Goal: Task Accomplishment & Management: Complete application form

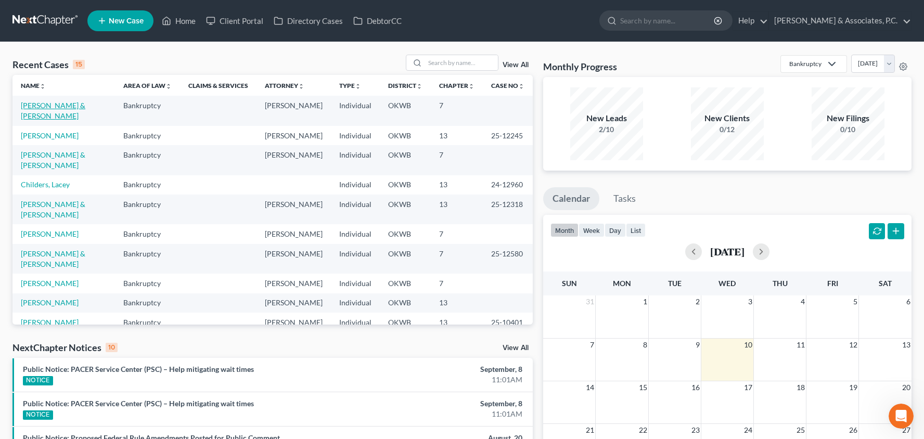
click at [85, 106] on link "[PERSON_NAME] & [PERSON_NAME]" at bounding box center [53, 110] width 65 height 19
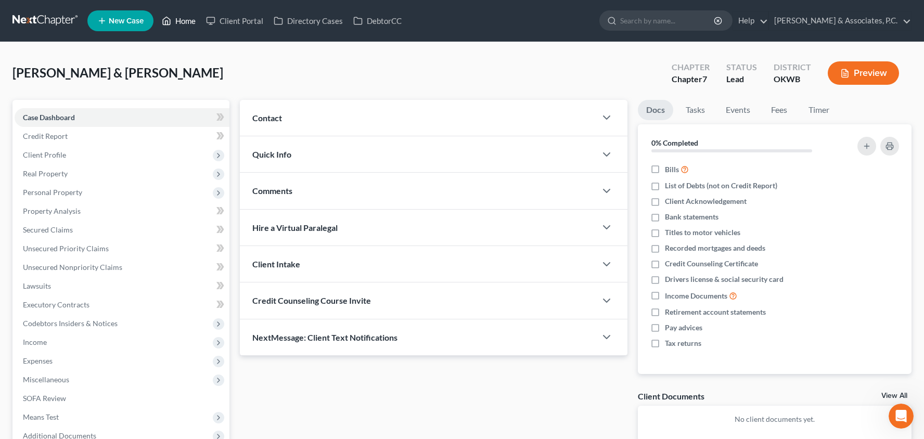
click at [201, 28] on link "Home" at bounding box center [179, 20] width 44 height 19
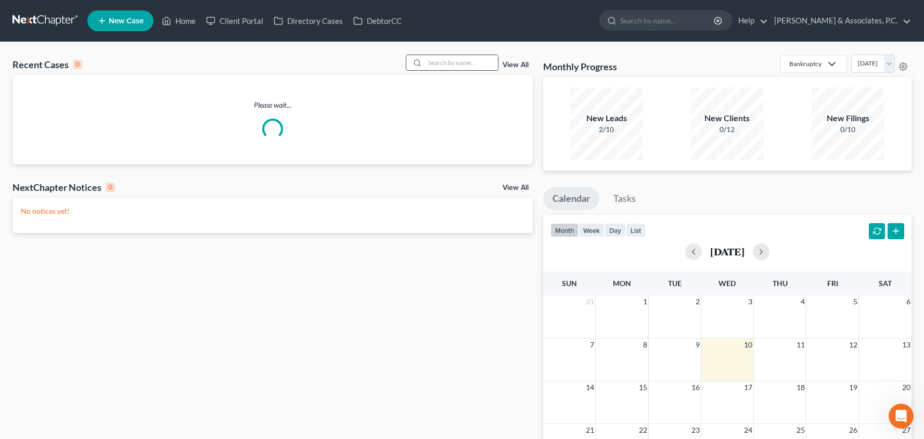
click at [473, 62] on input "search" at bounding box center [461, 62] width 73 height 15
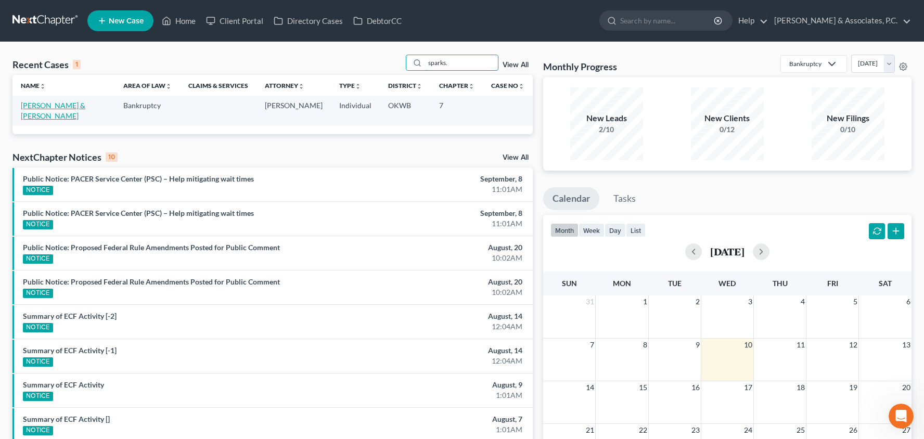
type input "sparks."
click at [85, 104] on link "[PERSON_NAME] & [PERSON_NAME]" at bounding box center [53, 110] width 65 height 19
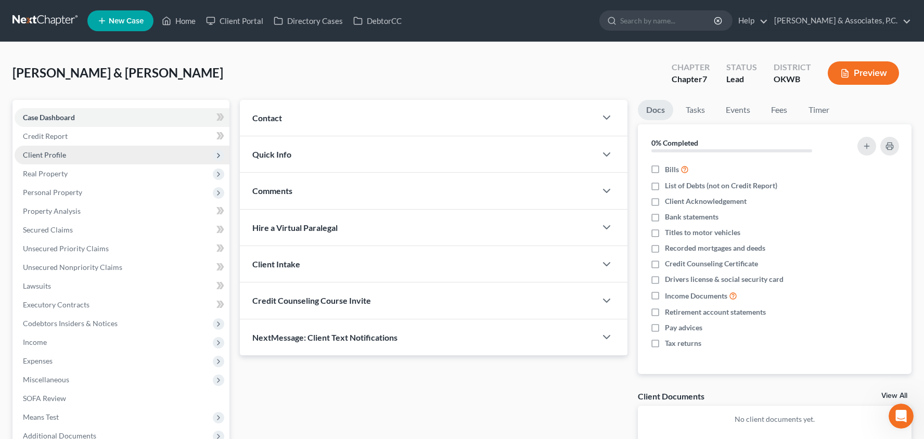
click at [122, 151] on span "Client Profile" at bounding box center [122, 155] width 215 height 19
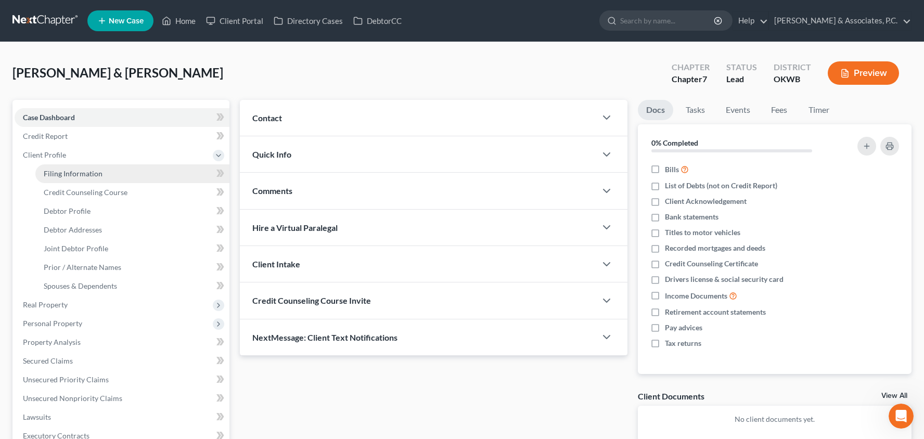
click at [118, 174] on link "Filing Information" at bounding box center [132, 173] width 194 height 19
select select "1"
select select "0"
select select "65"
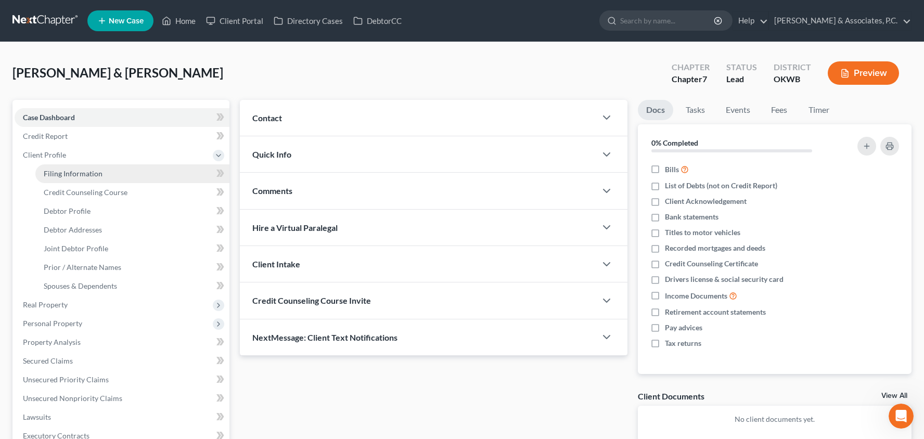
select select "37"
